Goal: Check status: Check status

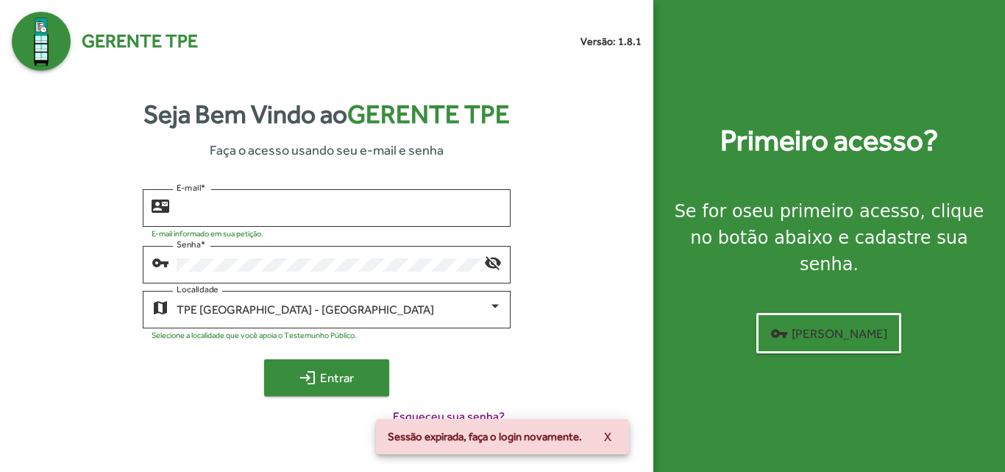
type input "**********"
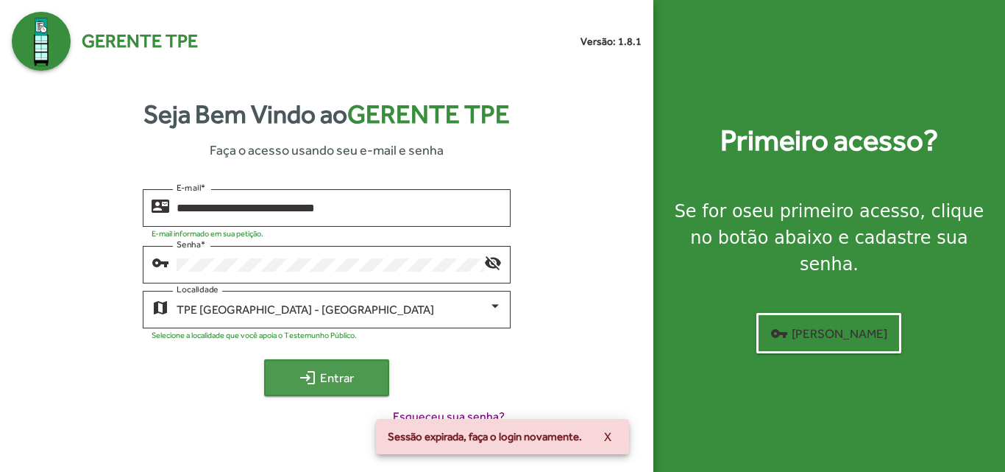
click at [338, 389] on span "login Entrar" at bounding box center [326, 377] width 99 height 26
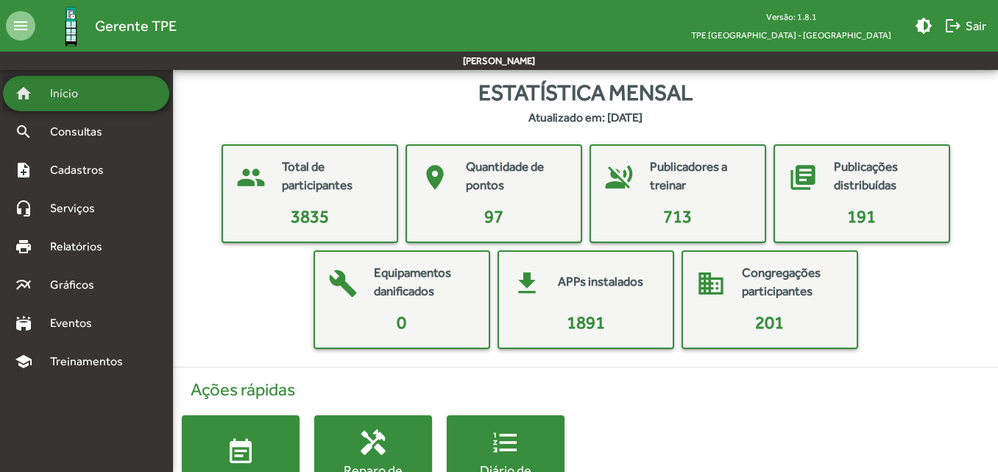
click at [87, 88] on span "Início" at bounding box center [70, 94] width 58 height 18
click at [82, 105] on div "home Início" at bounding box center [86, 93] width 166 height 35
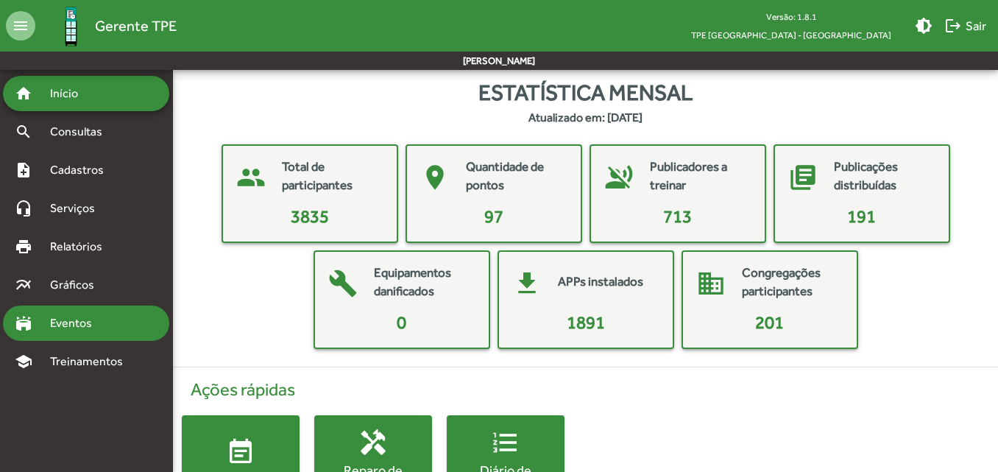
click at [71, 322] on span "Eventos" at bounding box center [76, 323] width 71 height 18
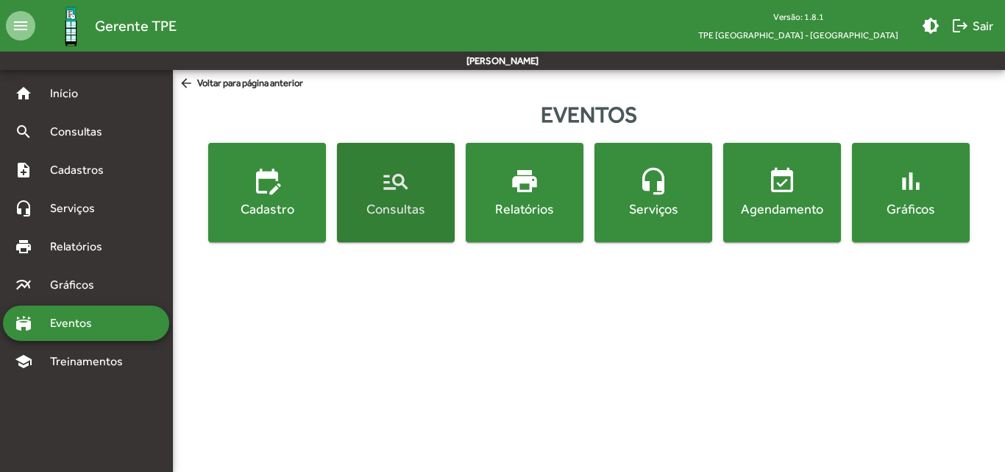
click at [386, 210] on div "Consultas" at bounding box center [396, 208] width 112 height 18
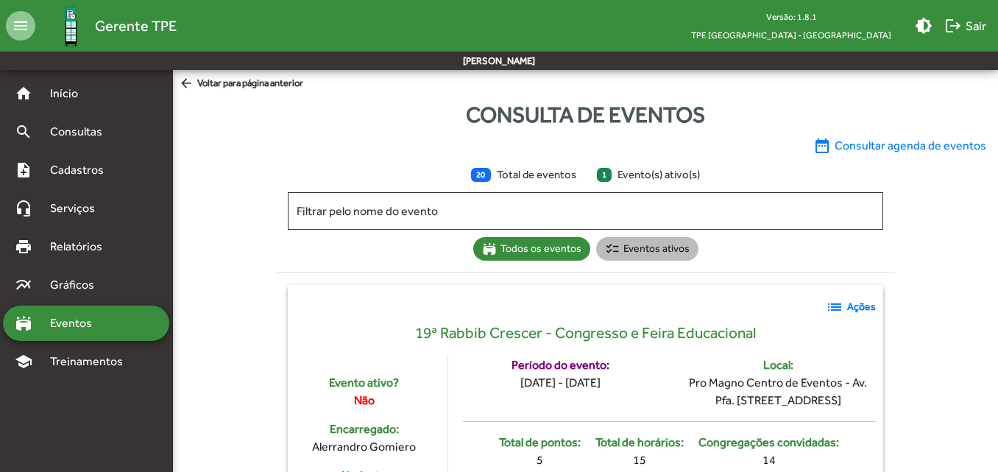
click at [662, 244] on mat-chip "checklist Eventos ativos" at bounding box center [647, 249] width 102 height 24
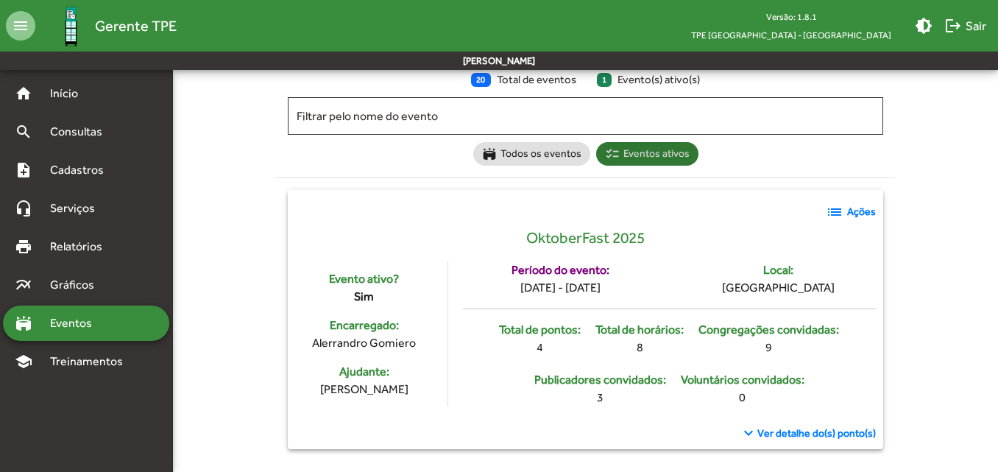
scroll to position [96, 0]
click at [838, 210] on mat-icon "list" at bounding box center [835, 211] width 18 height 18
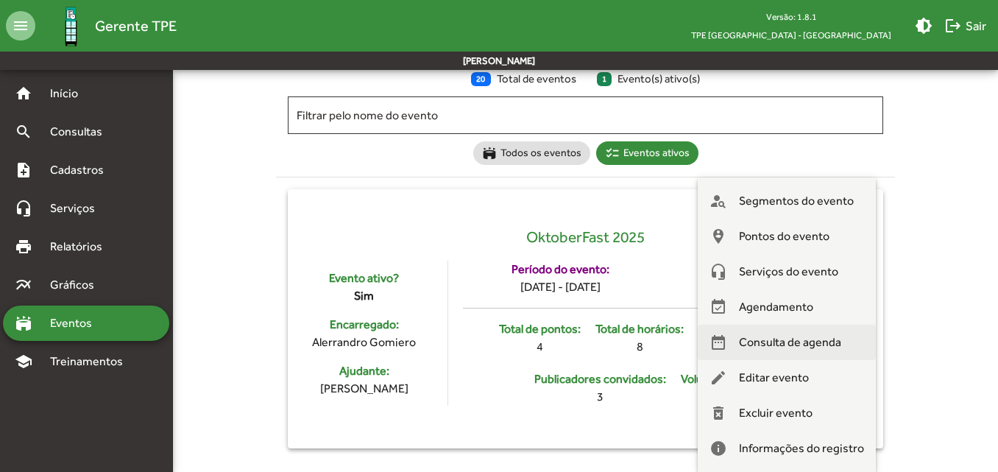
click at [779, 342] on span "Consulta de agenda" at bounding box center [790, 342] width 102 height 35
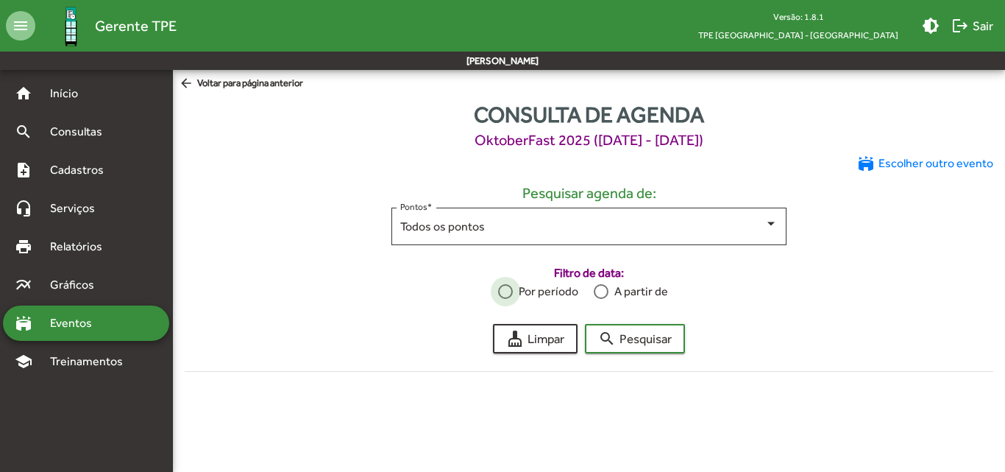
click at [511, 295] on div at bounding box center [505, 291] width 15 height 15
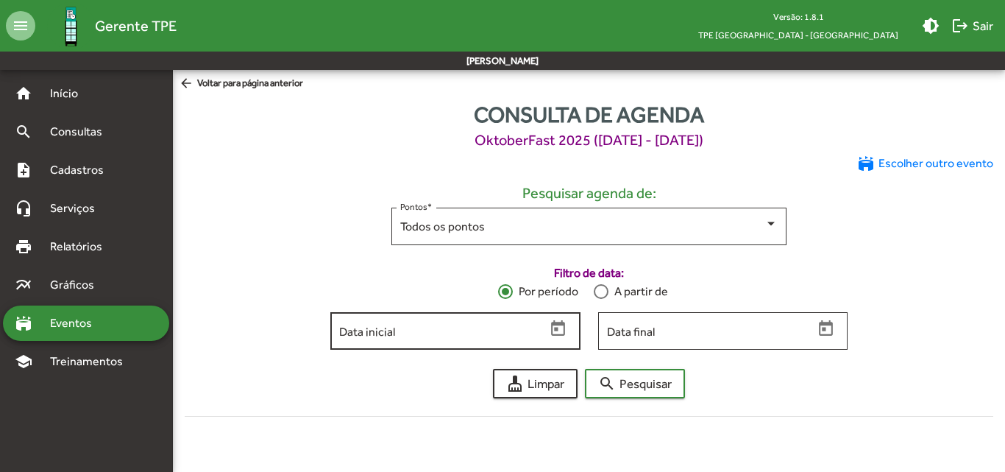
click at [568, 342] on div "Data inicial" at bounding box center [455, 329] width 250 height 40
click at [564, 328] on icon "Open calendar" at bounding box center [558, 328] width 19 height 19
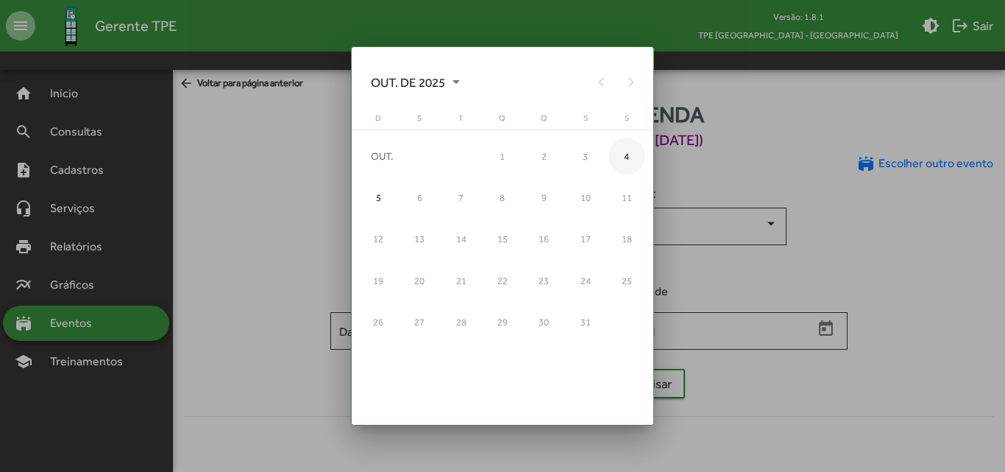
click at [626, 162] on div "4" at bounding box center [628, 157] width 38 height 38
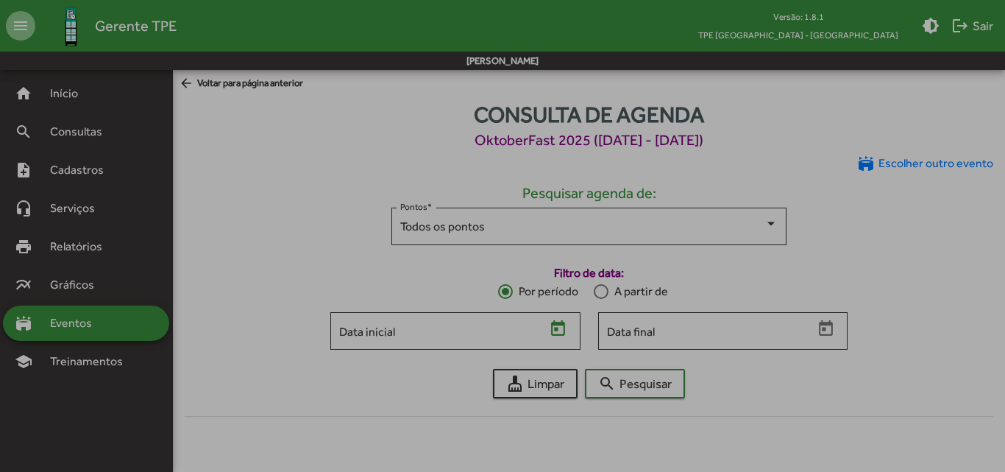
type input "**********"
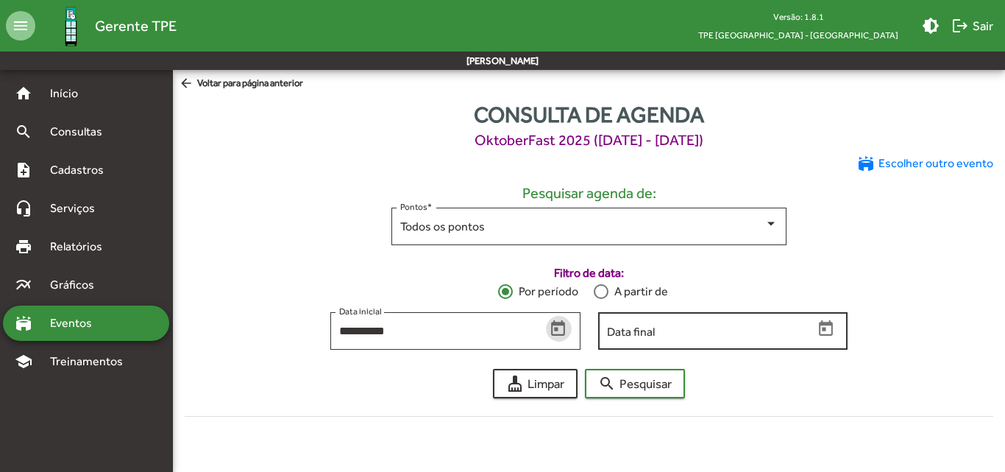
click at [823, 324] on icon "Open calendar" at bounding box center [826, 327] width 14 height 15
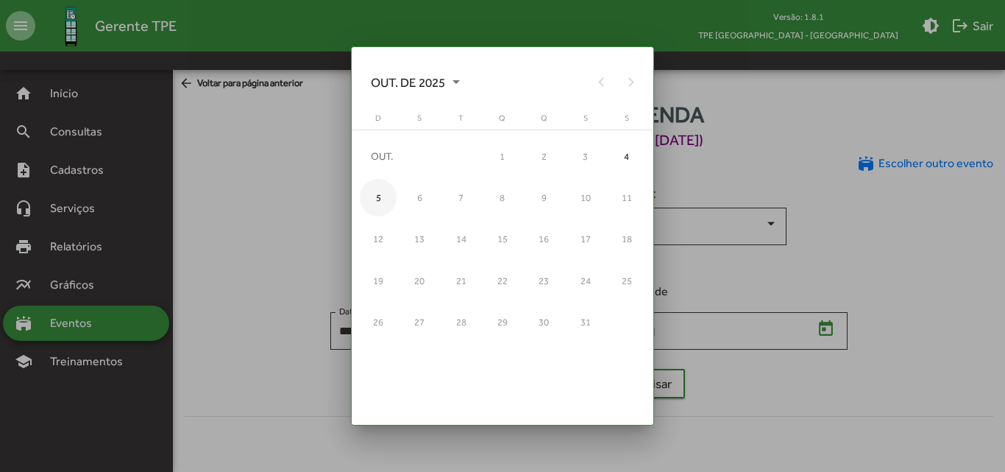
click at [378, 198] on div "5" at bounding box center [379, 198] width 38 height 38
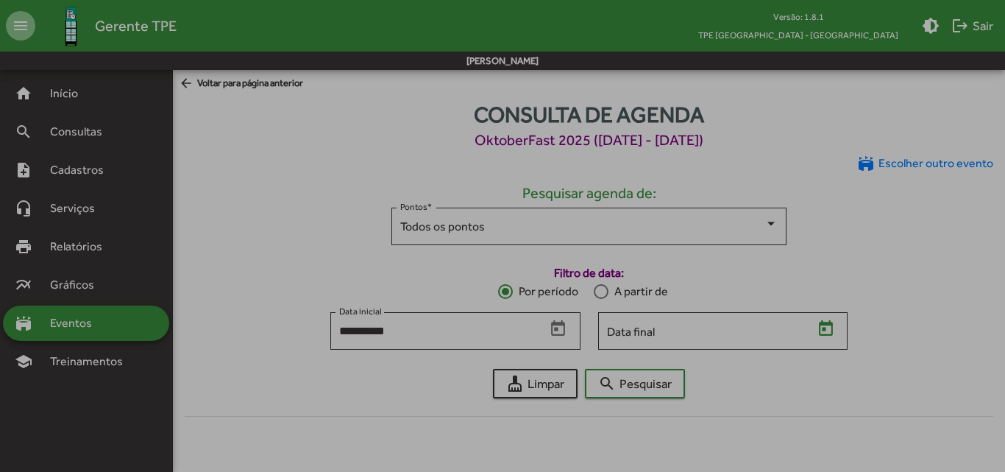
type input "**********"
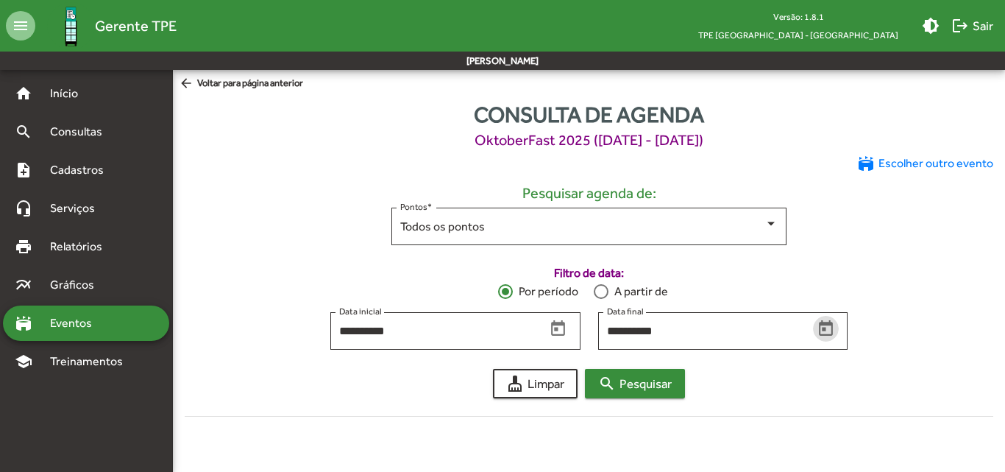
click at [627, 392] on span "search Pesquisar" at bounding box center [635, 383] width 74 height 26
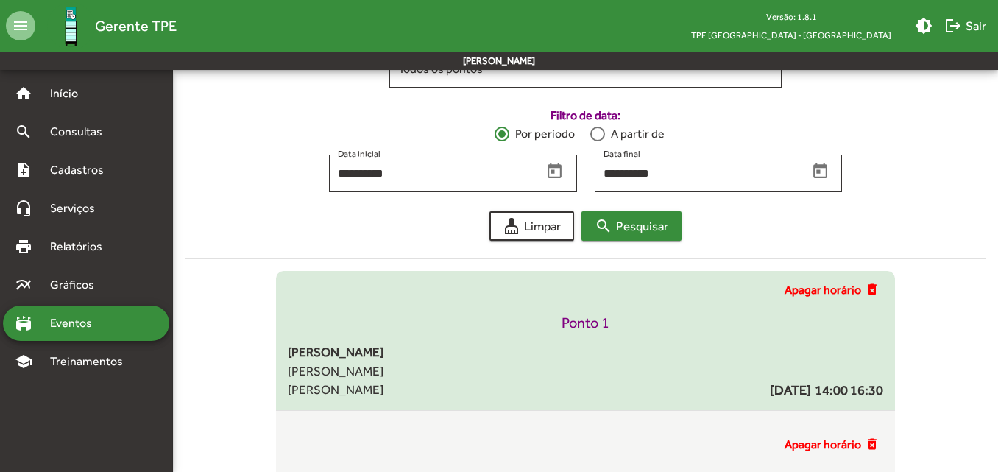
scroll to position [132, 0]
